Goal: Task Accomplishment & Management: Complete application form

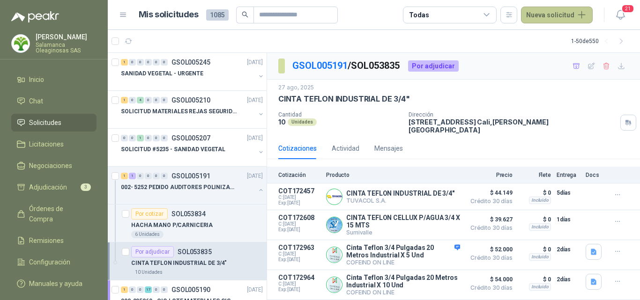
click at [560, 16] on button "Nueva solicitud" at bounding box center [557, 15] width 72 height 17
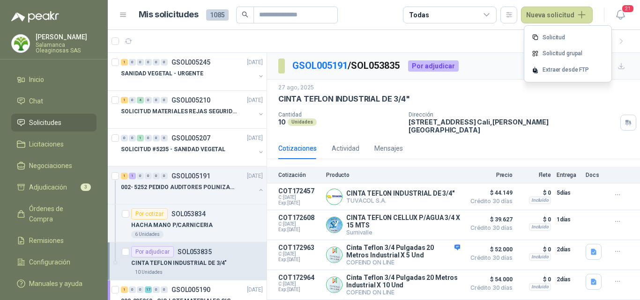
click at [64, 40] on p "[PERSON_NAME]" at bounding box center [66, 37] width 61 height 7
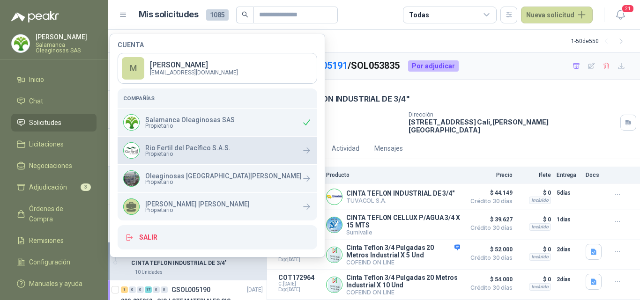
click at [197, 151] on span "Propietario" at bounding box center [187, 154] width 85 height 6
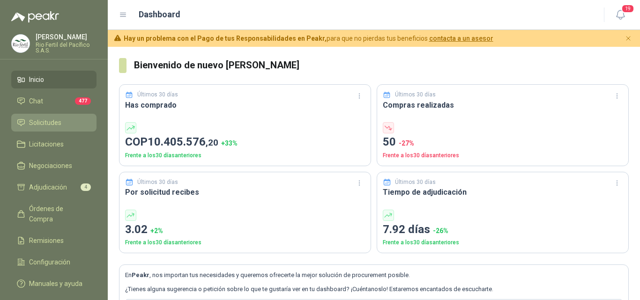
click at [60, 124] on span "Solicitudes" at bounding box center [45, 123] width 32 height 10
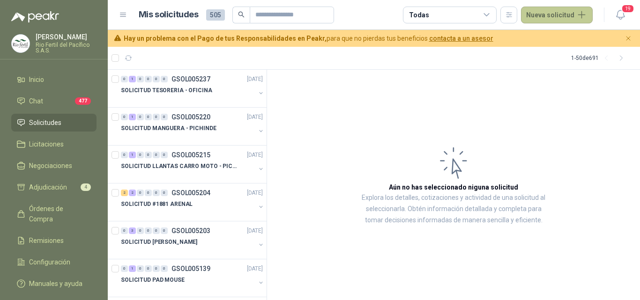
click at [564, 15] on button "Nueva solicitud" at bounding box center [557, 15] width 72 height 17
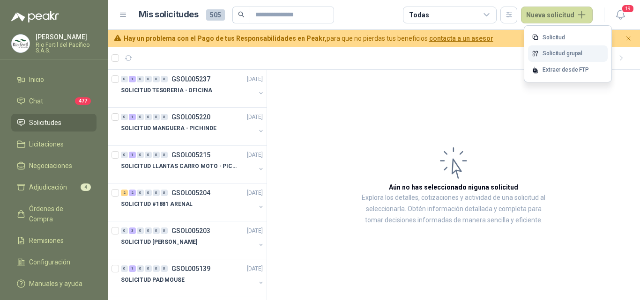
click at [560, 54] on link "Solicitud grupal" at bounding box center [568, 53] width 80 height 16
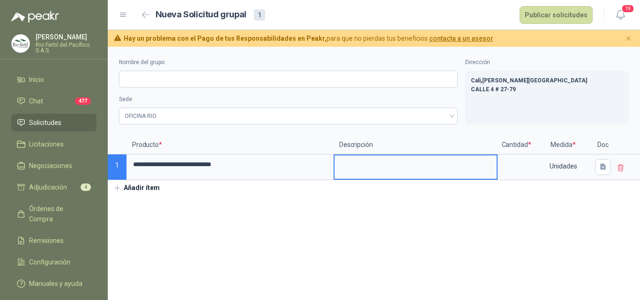
click at [354, 164] on textarea at bounding box center [416, 167] width 162 height 22
click at [511, 164] on input at bounding box center [517, 165] width 36 height 18
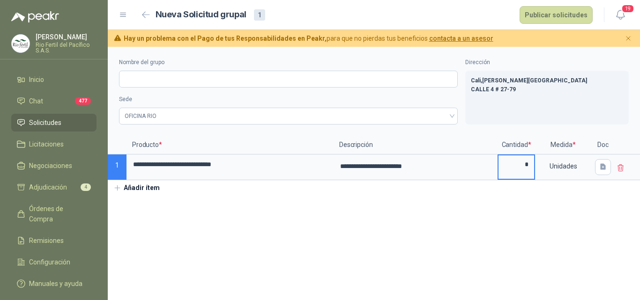
type input "*"
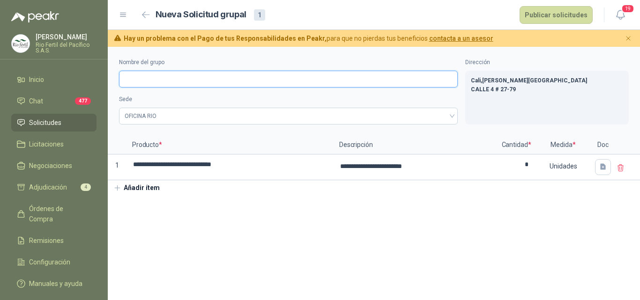
click at [173, 78] on input "Nombre del grupo" at bounding box center [288, 79] width 339 height 17
click at [162, 118] on span "OFICINA RIO" at bounding box center [289, 116] width 328 height 14
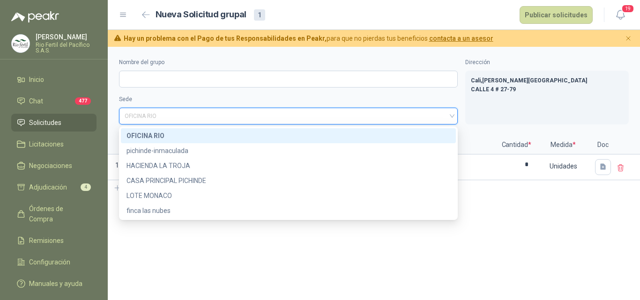
click at [166, 133] on div "OFICINA RIO" at bounding box center [289, 136] width 324 height 10
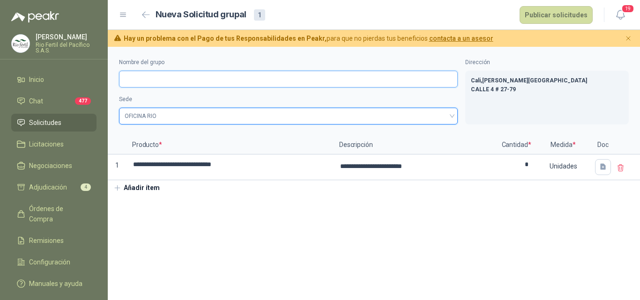
click at [159, 78] on input "Nombre del grupo" at bounding box center [288, 79] width 339 height 17
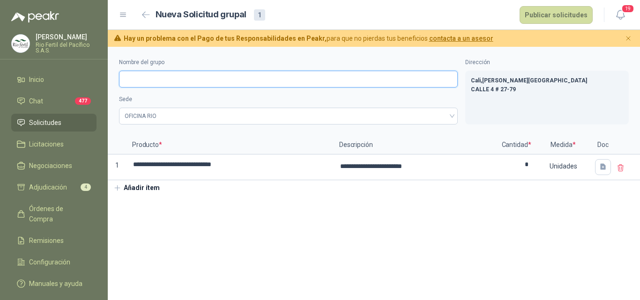
type input "*"
type input "**********"
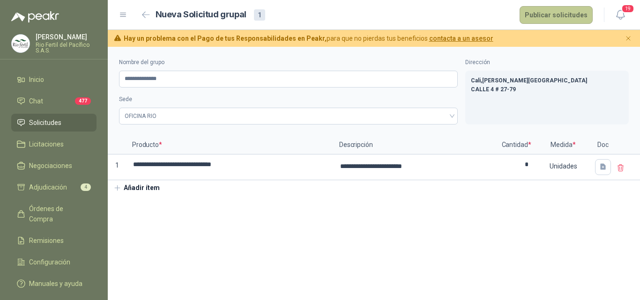
click at [567, 18] on button "Publicar solicitudes" at bounding box center [556, 15] width 73 height 18
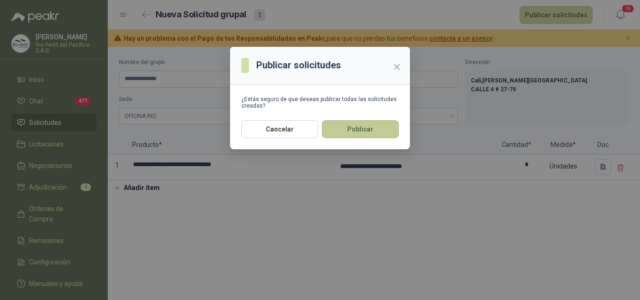
click at [368, 129] on button "Publicar" at bounding box center [360, 129] width 77 height 18
